Goal: Task Accomplishment & Management: Use online tool/utility

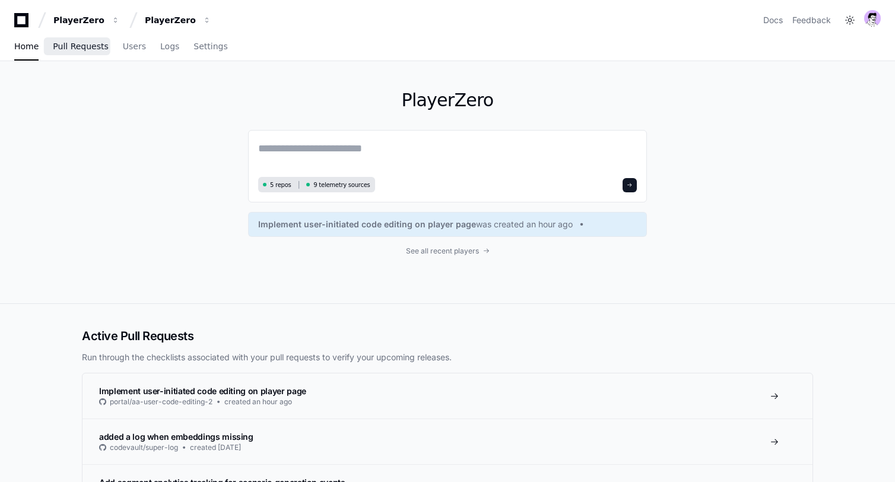
click at [88, 45] on span "Pull Requests" at bounding box center [80, 46] width 55 height 7
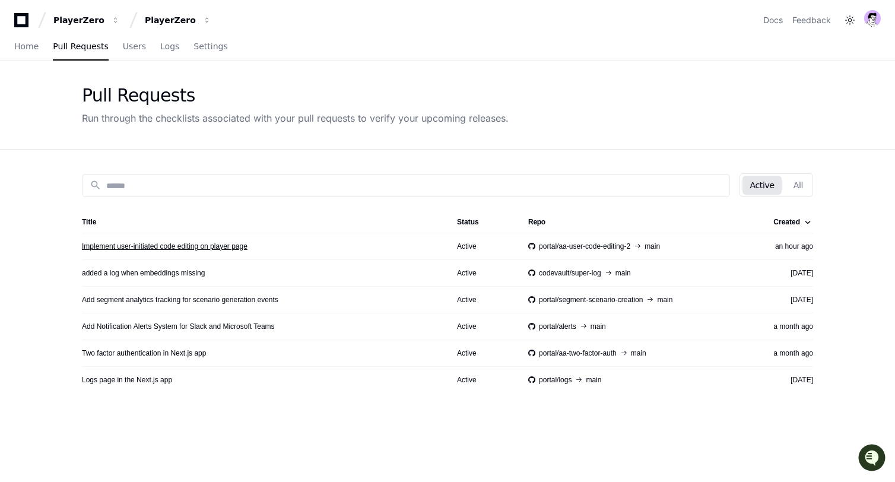
click at [157, 247] on link "Implement user-initiated code editing on player page" at bounding box center [165, 245] width 166 height 9
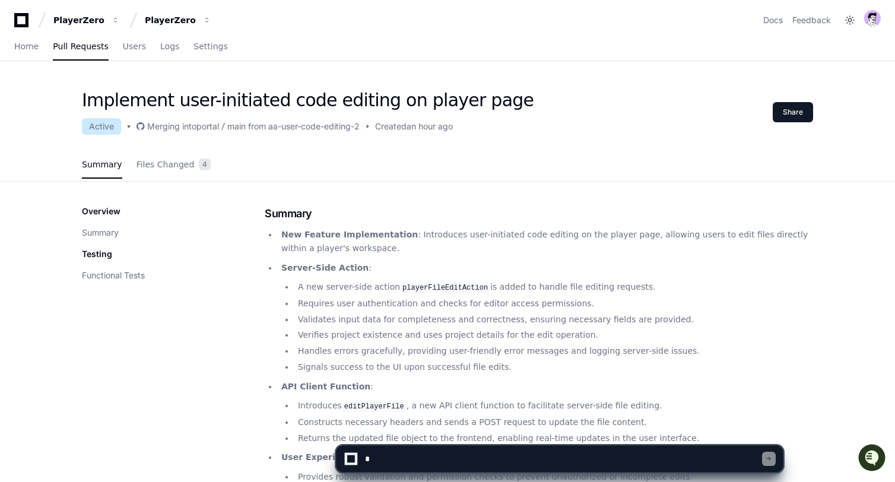
click at [380, 456] on textarea at bounding box center [562, 459] width 400 height 26
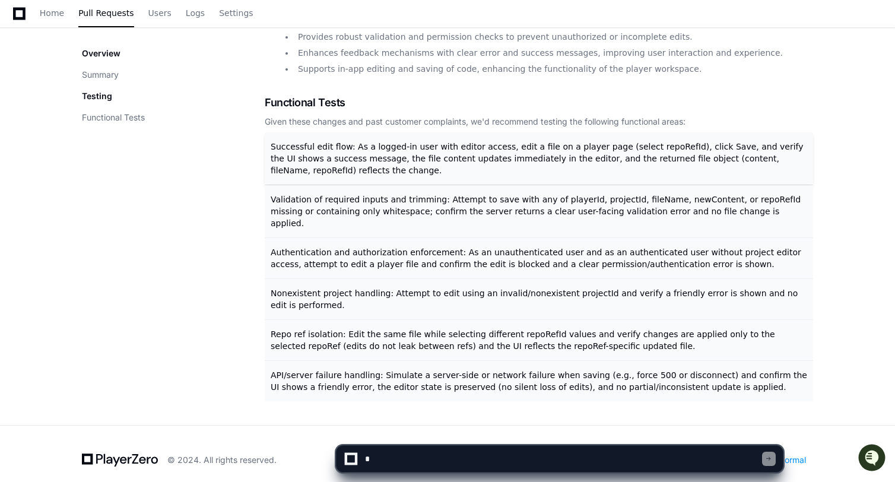
click at [371, 157] on span "Successful edit flow: As a logged-in user with editor access, edit a file on a …" at bounding box center [537, 158] width 533 height 33
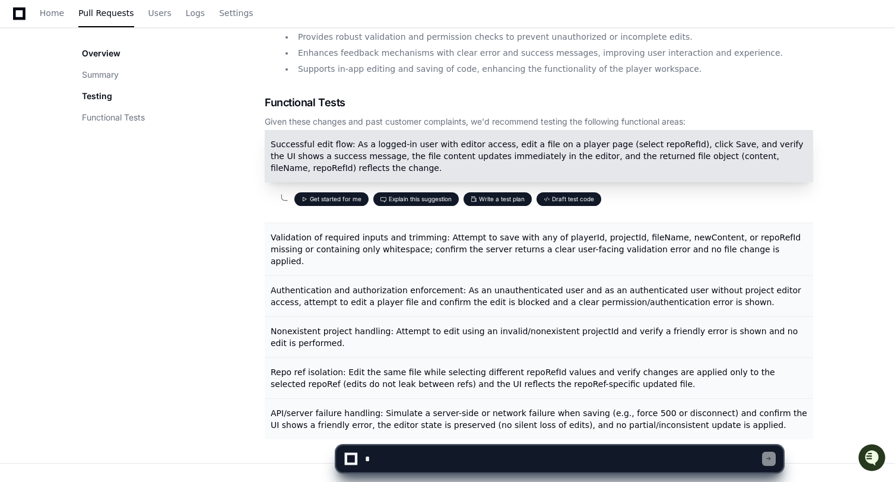
click at [371, 157] on span "Successful edit flow: As a logged-in user with editor access, edit a file on a …" at bounding box center [537, 155] width 533 height 33
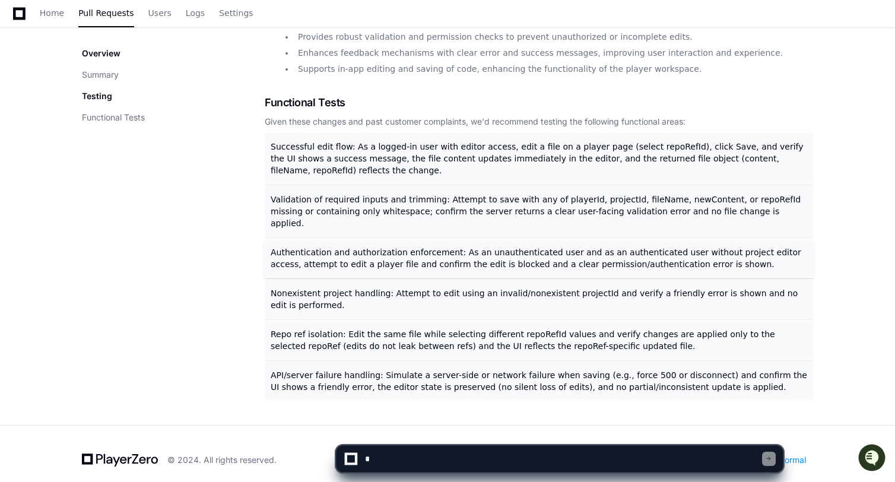
click at [324, 247] on span "Authentication and authorization enforcement: As an unauthenticated user and as…" at bounding box center [536, 257] width 530 height 21
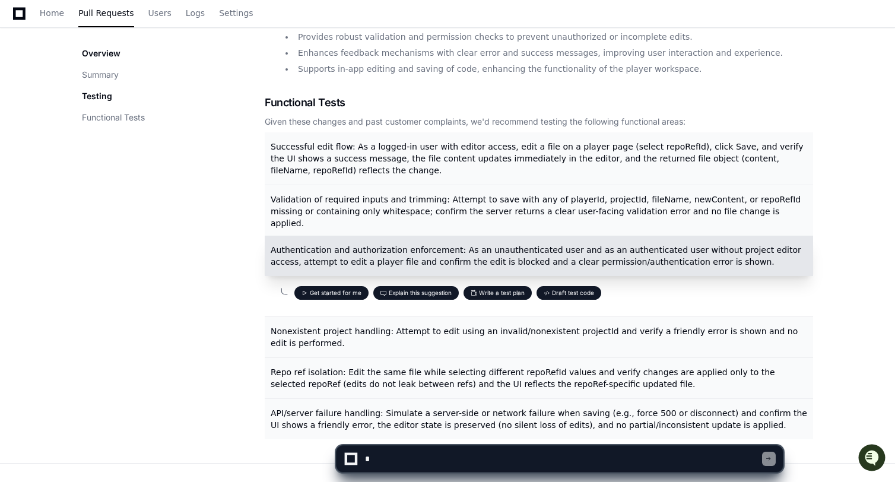
click at [347, 245] on span "Authentication and authorization enforcement: As an unauthenticated user and as…" at bounding box center [536, 255] width 530 height 21
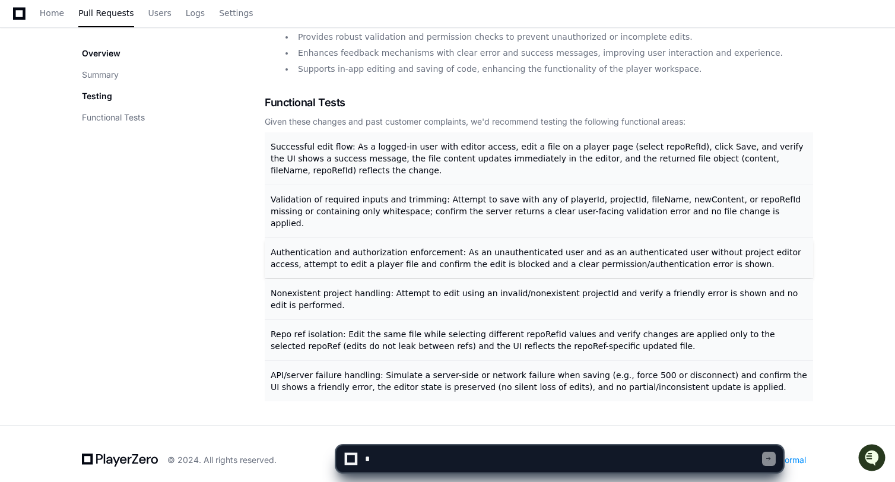
scroll to position [0, 0]
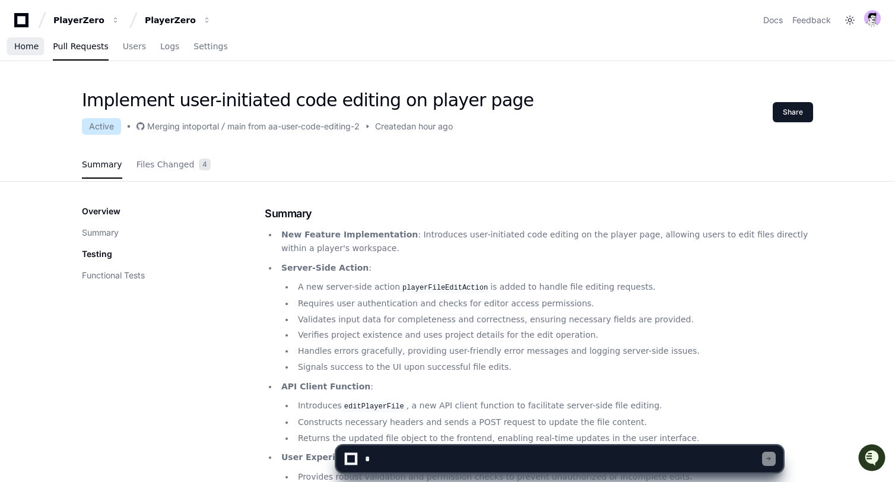
click at [27, 43] on span "Home" at bounding box center [26, 46] width 24 height 7
